Goal: Information Seeking & Learning: Learn about a topic

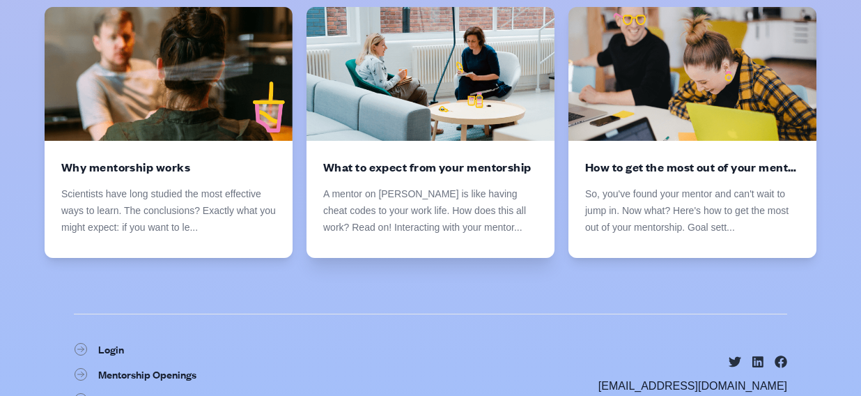
scroll to position [2406, 0]
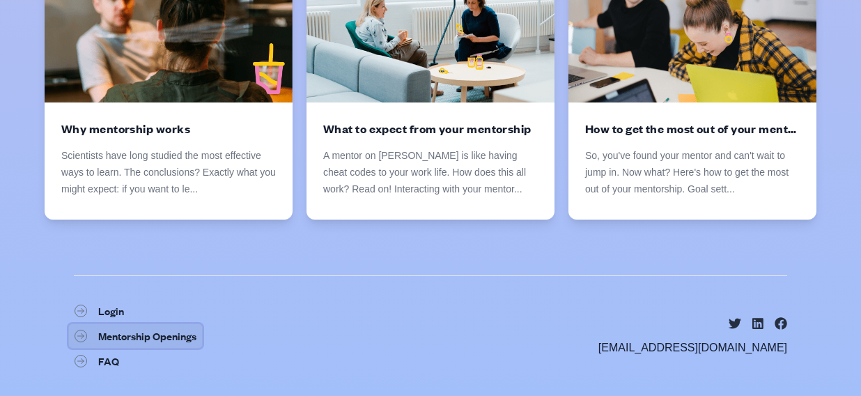
click at [177, 338] on link "Mentorship Openings" at bounding box center [135, 335] width 134 height 25
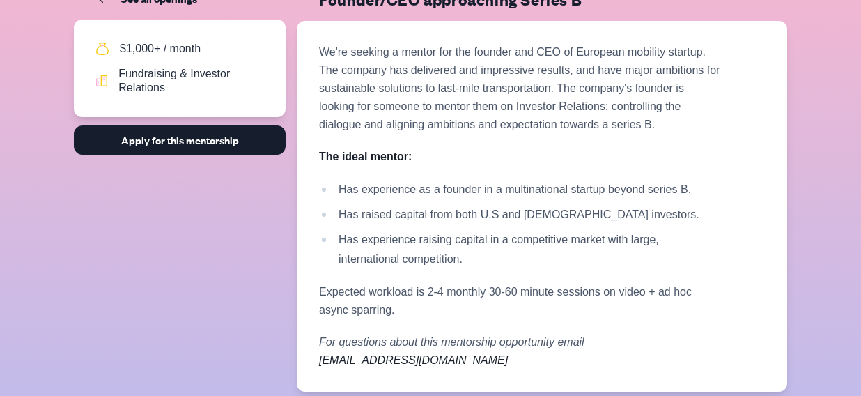
scroll to position [112, 0]
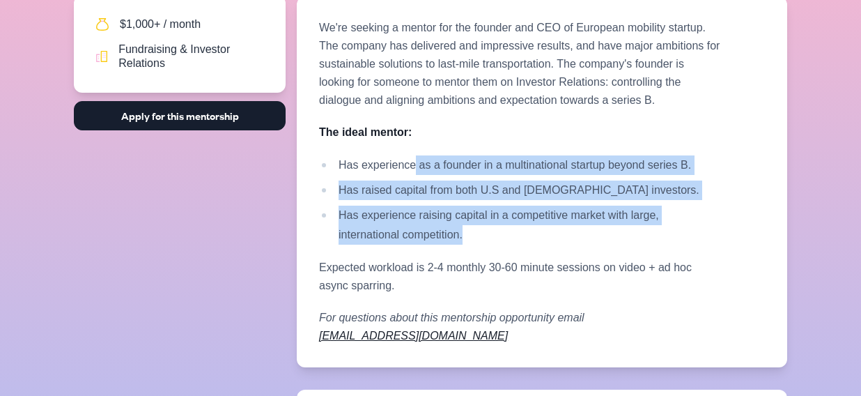
drag, startPoint x: 422, startPoint y: 162, endPoint x: 490, endPoint y: 230, distance: 95.6
click at [490, 230] on ul "Has experience as a founder in a multinational startup beyond series B. Has rai…" at bounding box center [520, 199] width 403 height 89
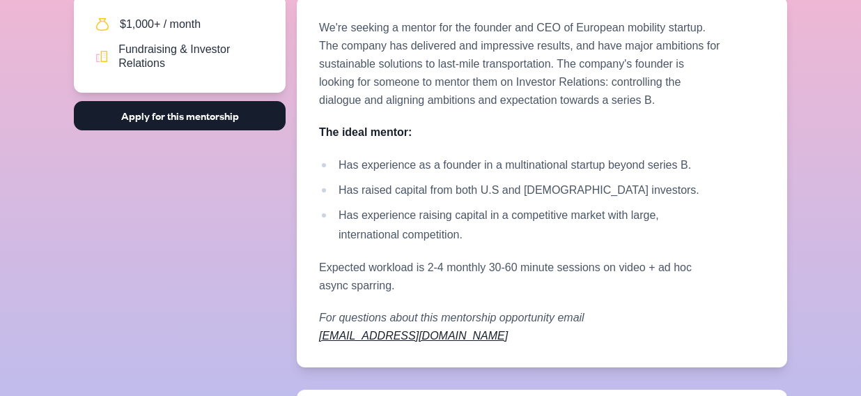
click at [673, 250] on div "We're seeking a mentor for the founder and CEO of European mobility startup. Th…" at bounding box center [520, 182] width 403 height 326
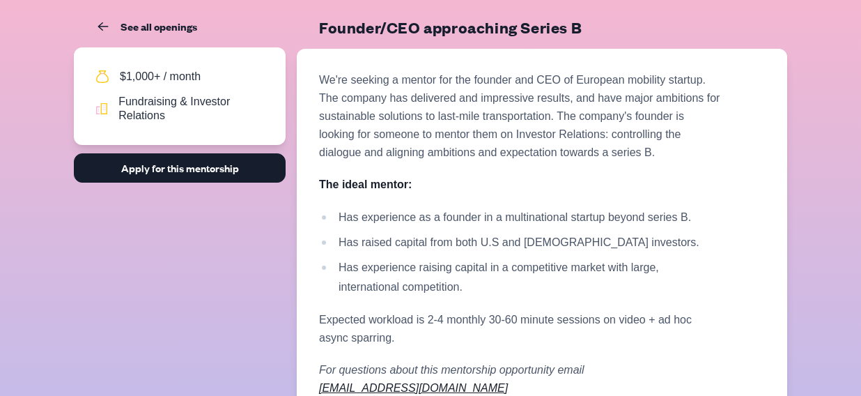
scroll to position [55, 0]
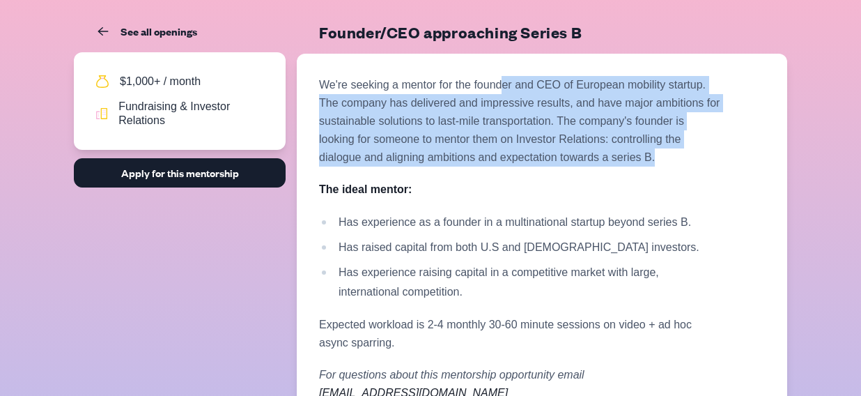
drag, startPoint x: 507, startPoint y: 86, endPoint x: 567, endPoint y: 160, distance: 95.6
click at [567, 160] on p "We're seeking a mentor for the founder and CEO of European mobility startup. Th…" at bounding box center [520, 121] width 403 height 91
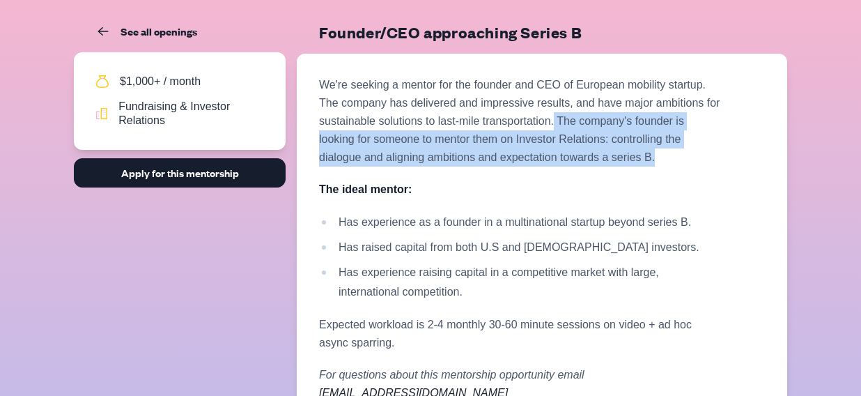
drag, startPoint x: 502, startPoint y: 117, endPoint x: 516, endPoint y: 151, distance: 36.0
click at [516, 151] on p "We're seeking a mentor for the founder and CEO of European mobility startup. Th…" at bounding box center [520, 121] width 403 height 91
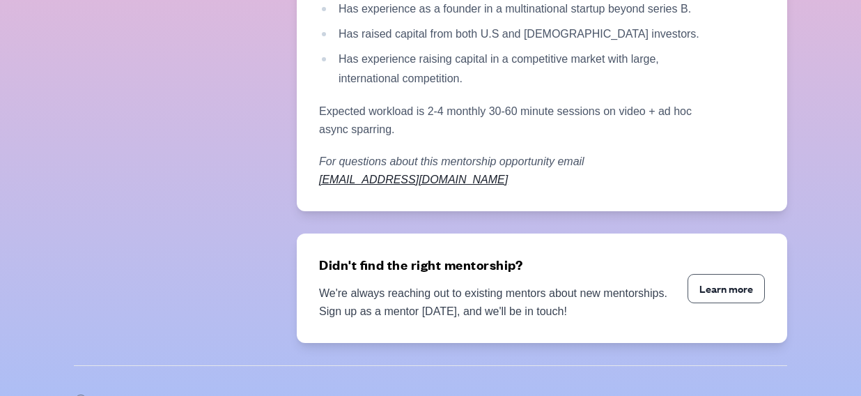
scroll to position [282, 0]
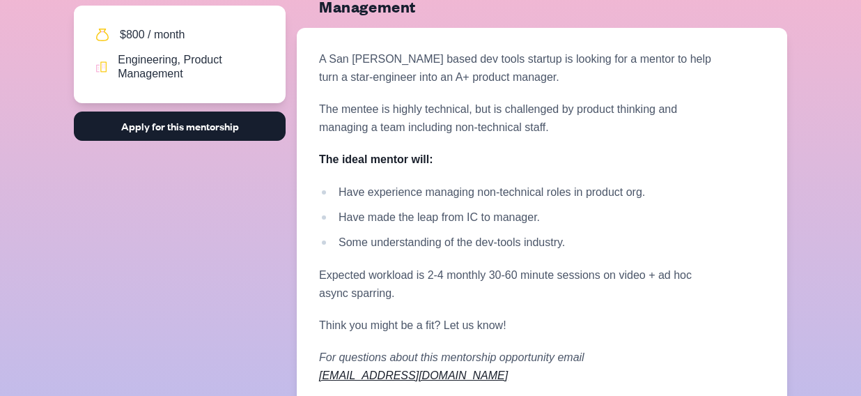
scroll to position [111, 0]
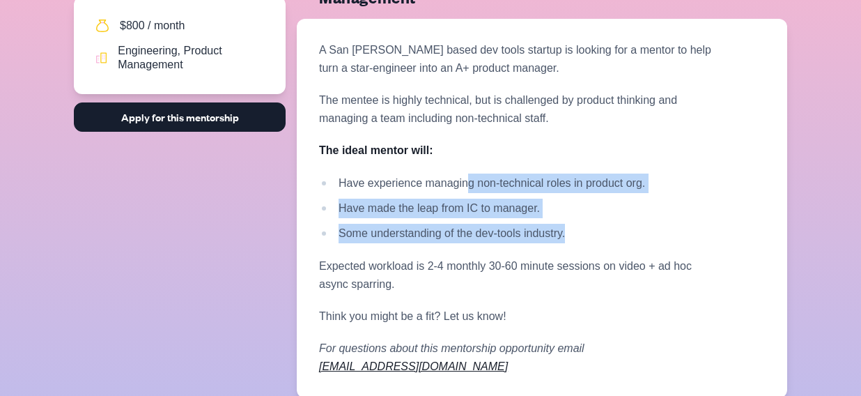
drag, startPoint x: 468, startPoint y: 183, endPoint x: 584, endPoint y: 239, distance: 129.0
click at [584, 239] on ul "Have experience managing non-technical roles in product org. Have made the leap…" at bounding box center [520, 209] width 403 height 70
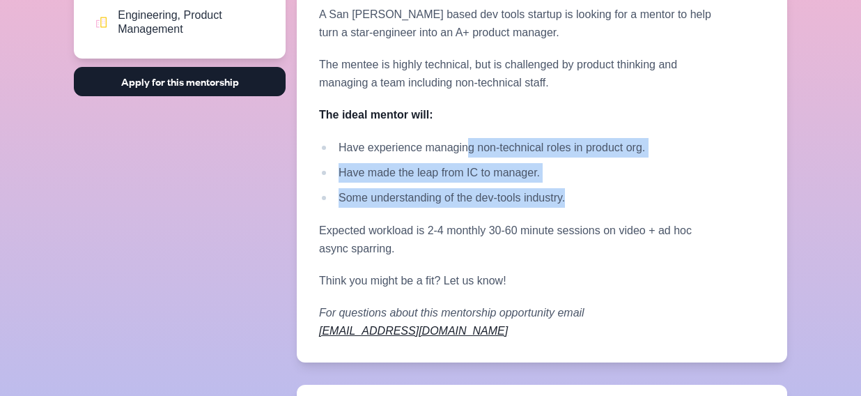
scroll to position [151, 0]
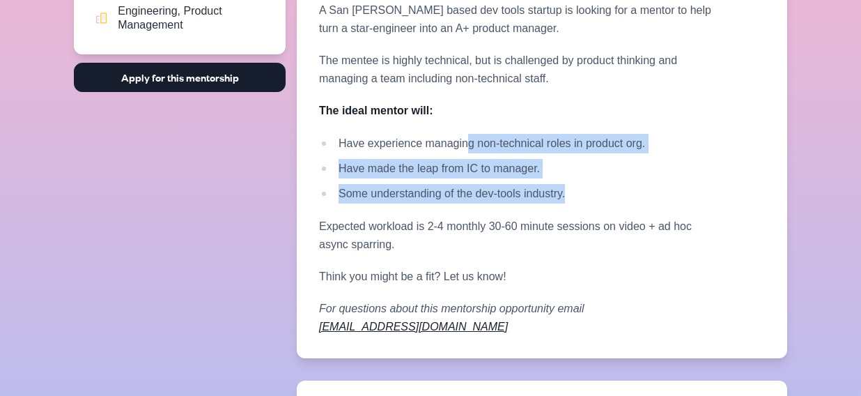
click at [401, 163] on li "Have made the leap from IC to manager." at bounding box center [520, 169] width 403 height 20
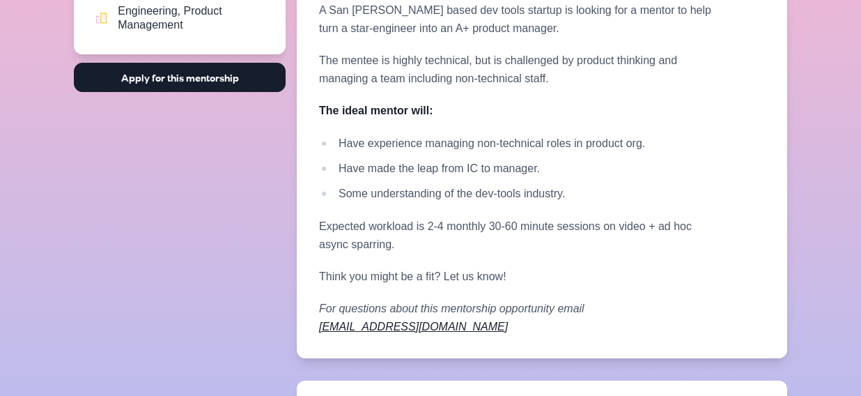
click at [528, 187] on li "Some understanding of the dev-tools industry." at bounding box center [520, 194] width 403 height 20
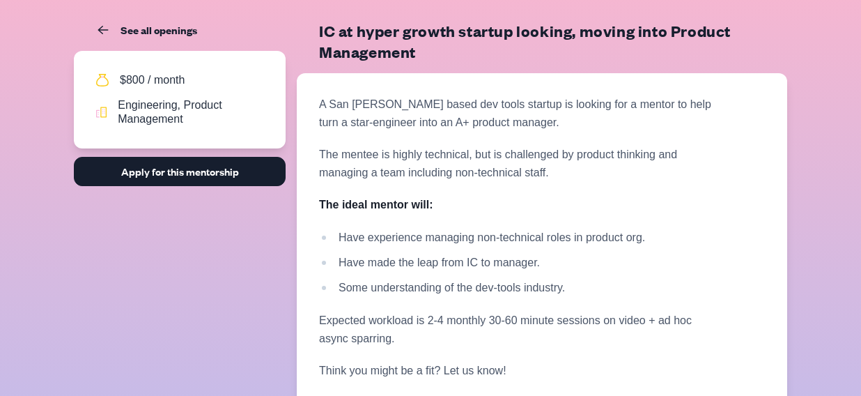
scroll to position [39, 0]
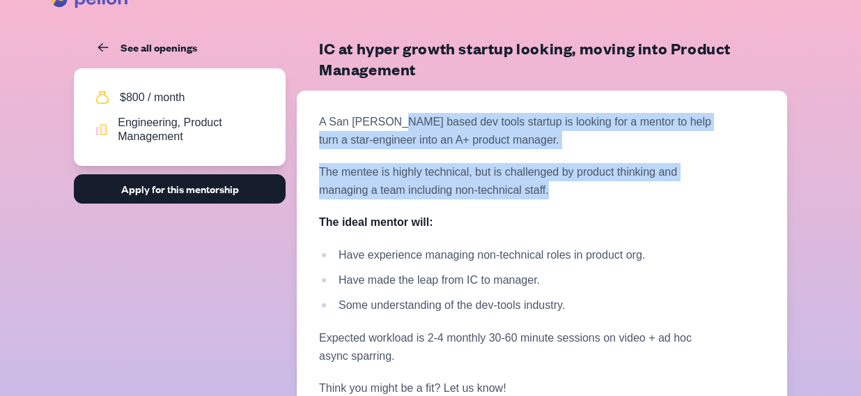
drag, startPoint x: 393, startPoint y: 123, endPoint x: 523, endPoint y: 199, distance: 150.8
click at [523, 199] on div "A San [PERSON_NAME] based dev tools startup is looking for a mentor to help tur…" at bounding box center [520, 280] width 403 height 334
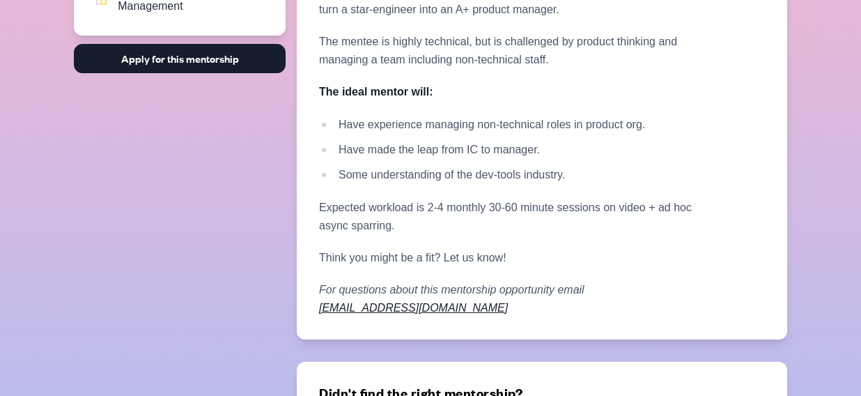
scroll to position [174, 0]
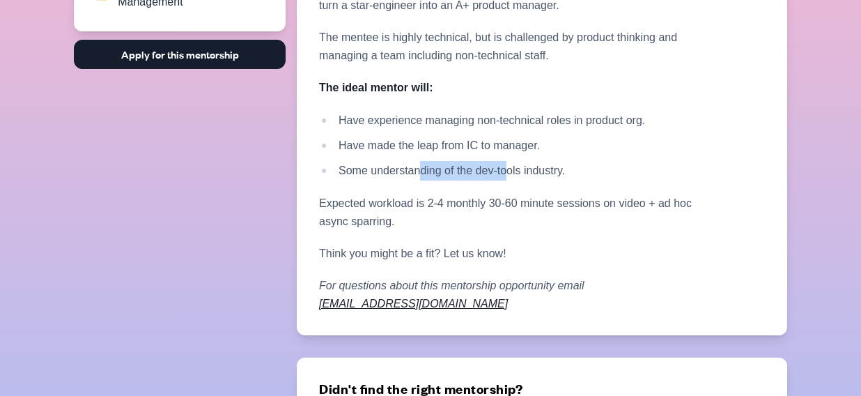
drag, startPoint x: 421, startPoint y: 171, endPoint x: 516, endPoint y: 180, distance: 95.1
click at [516, 180] on li "Some understanding of the dev-tools industry." at bounding box center [520, 171] width 403 height 20
click at [546, 252] on p "Think you might be a fit? Let us know!" at bounding box center [520, 254] width 403 height 18
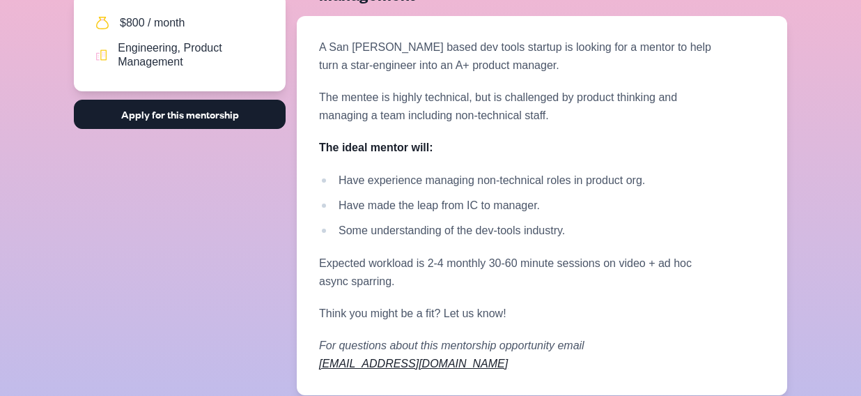
scroll to position [109, 0]
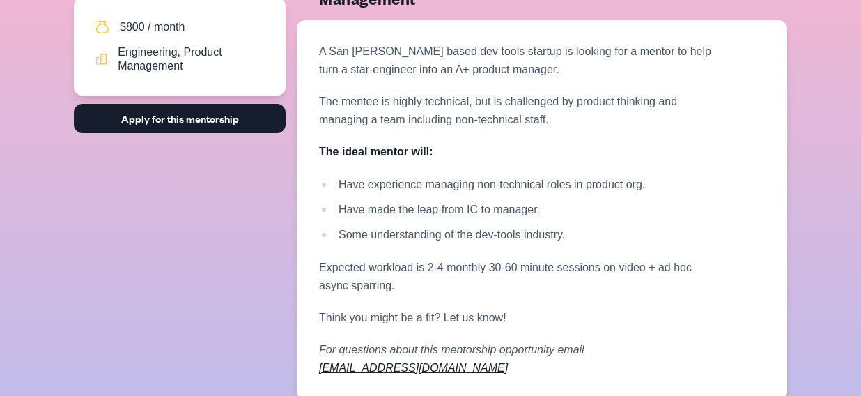
click at [518, 128] on p "The mentee is highly technical, but is challenged by product thinking and manag…" at bounding box center [520, 111] width 403 height 36
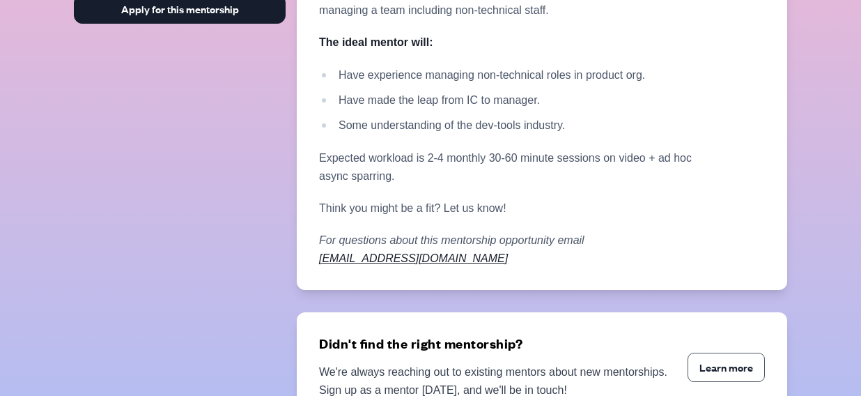
scroll to position [82, 0]
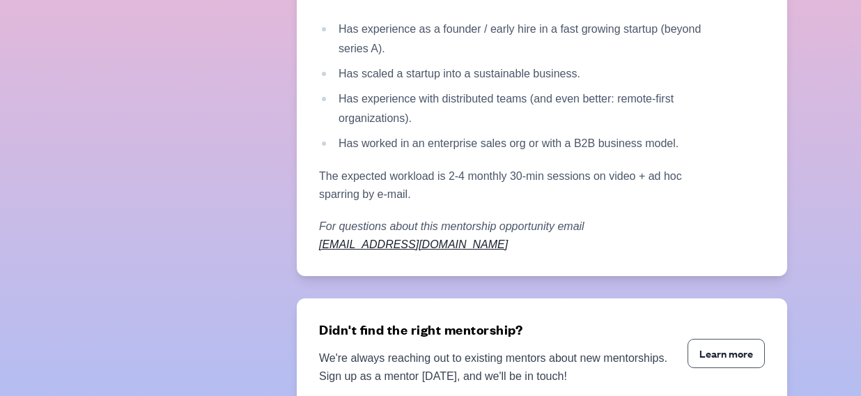
scroll to position [232, 0]
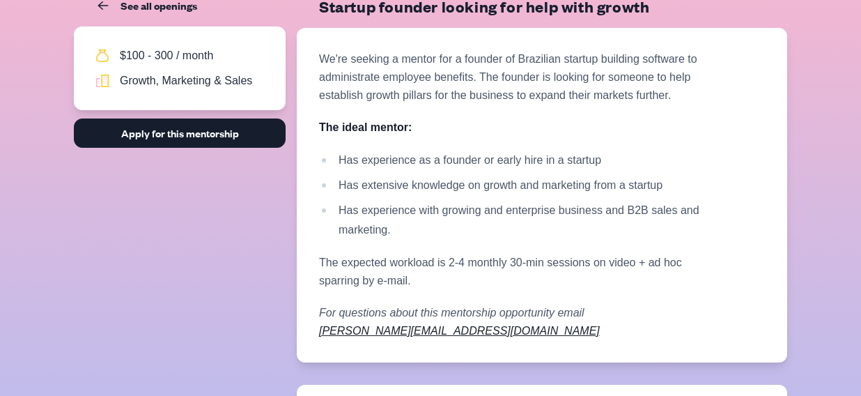
scroll to position [82, 0]
click at [631, 88] on p "We're seeking a mentor for a founder of Brazilian startup building software to …" at bounding box center [520, 76] width 403 height 54
drag, startPoint x: 475, startPoint y: 64, endPoint x: 564, endPoint y: 85, distance: 90.9
click at [524, 66] on p "We're seeking a mentor for a founder of Brazilian startup building software to …" at bounding box center [520, 76] width 403 height 54
click at [564, 85] on p "We're seeking a mentor for a founder of Brazilian startup building software to …" at bounding box center [520, 76] width 403 height 54
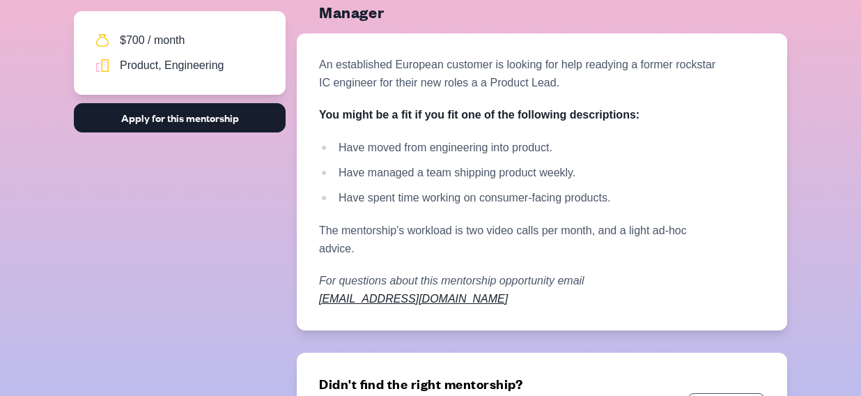
scroll to position [100, 0]
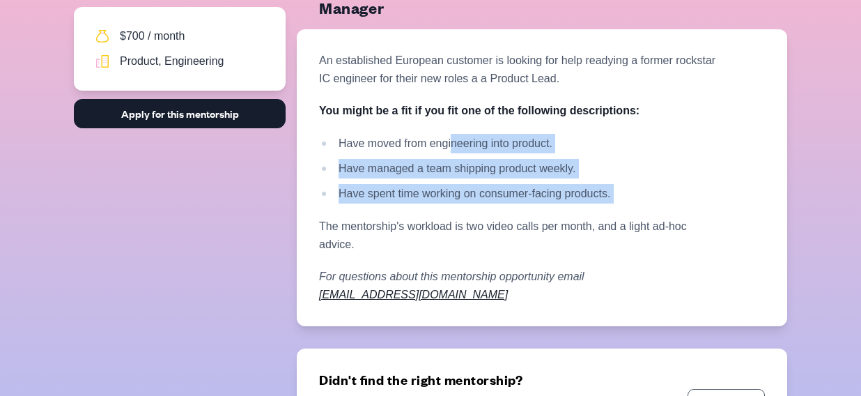
drag, startPoint x: 451, startPoint y: 147, endPoint x: 549, endPoint y: 210, distance: 116.9
click at [549, 210] on div "An established European customer is looking for help readying a former rockstar…" at bounding box center [520, 178] width 403 height 252
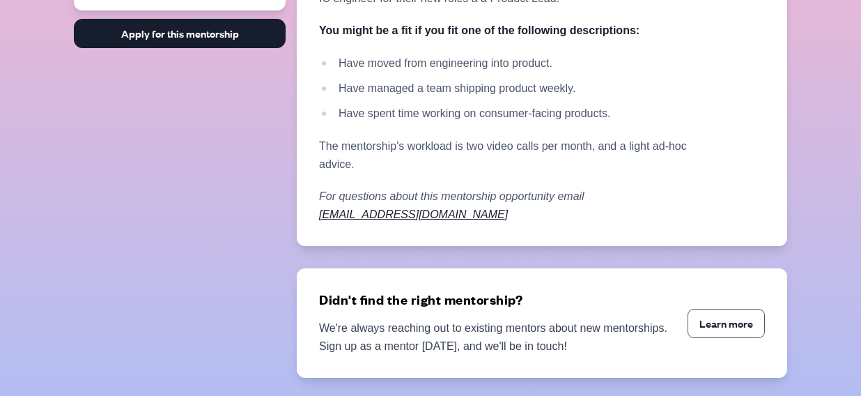
scroll to position [187, 0]
